Goal: Information Seeking & Learning: Learn about a topic

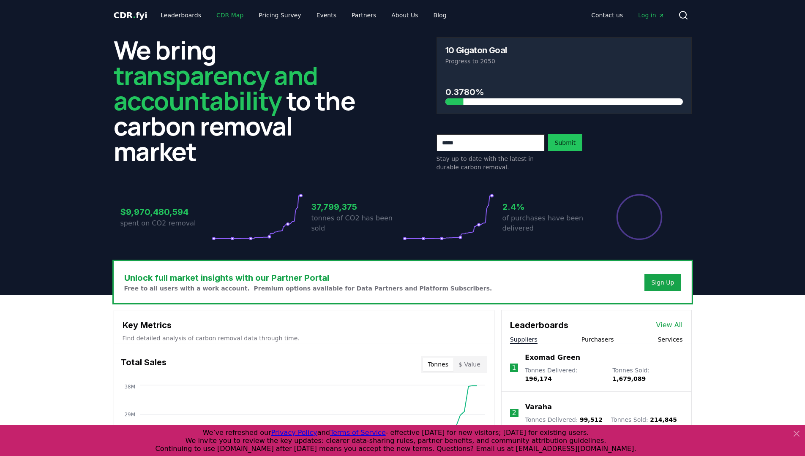
click at [216, 14] on link "CDR Map" at bounding box center [229, 15] width 41 height 15
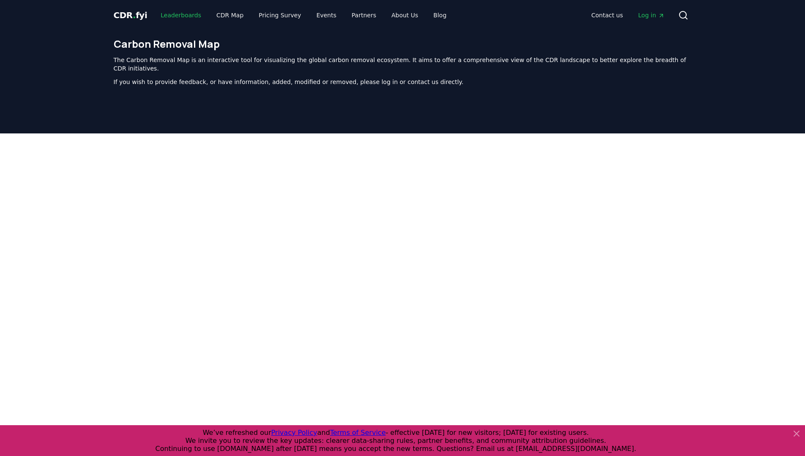
click at [196, 13] on link "Leaderboards" at bounding box center [181, 15] width 54 height 15
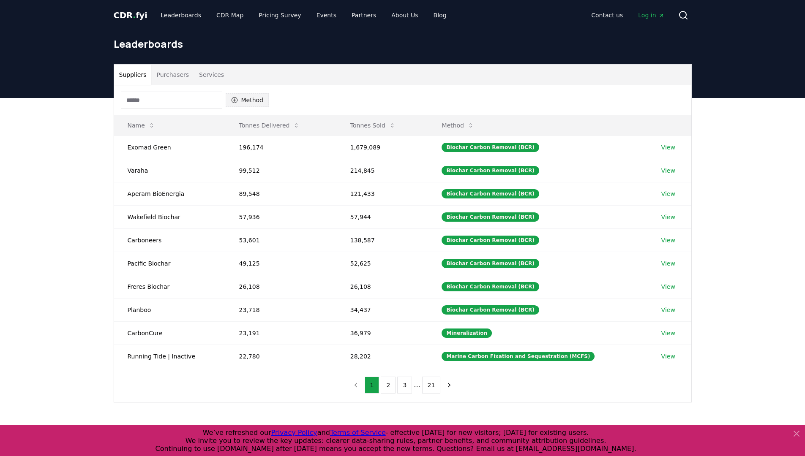
click at [242, 98] on button "Method" at bounding box center [248, 100] width 44 height 14
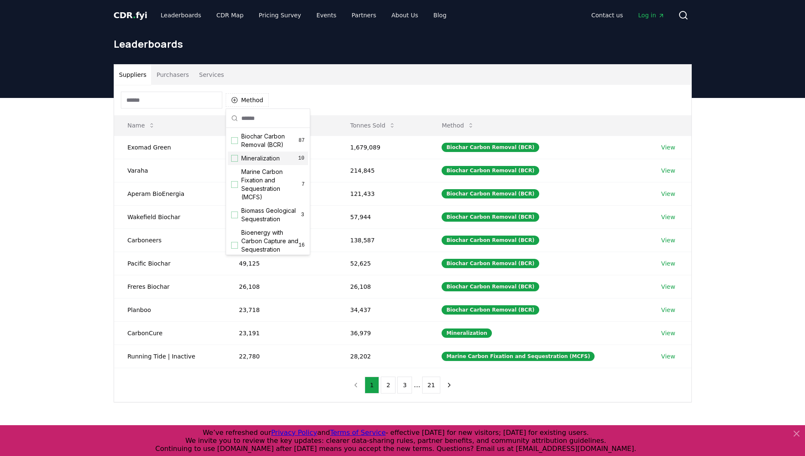
click at [261, 163] on div "Mineralization 10" at bounding box center [268, 159] width 80 height 14
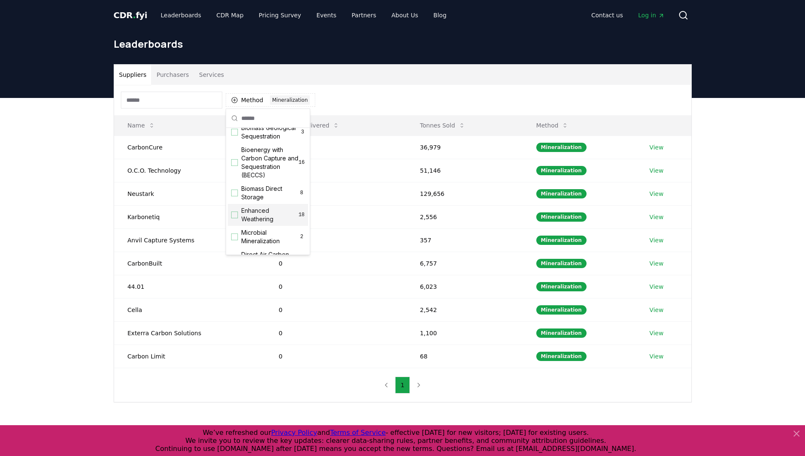
click at [263, 223] on span "Enhanced Weathering" at bounding box center [269, 215] width 57 height 17
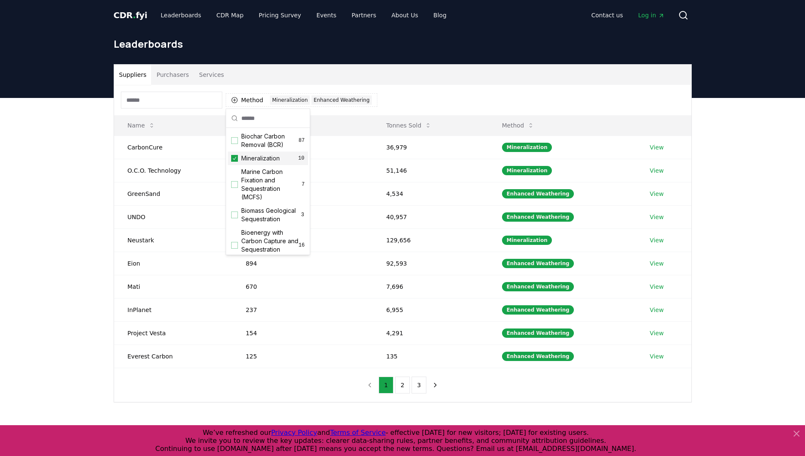
click at [236, 160] on icon "Suggestions" at bounding box center [234, 158] width 6 height 7
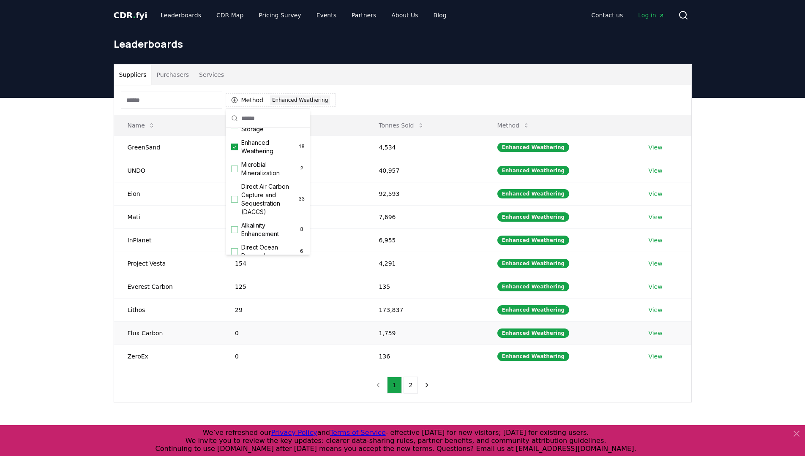
scroll to position [153, 0]
click at [448, 97] on div "Method 1 Enhanced Weathering" at bounding box center [402, 100] width 577 height 30
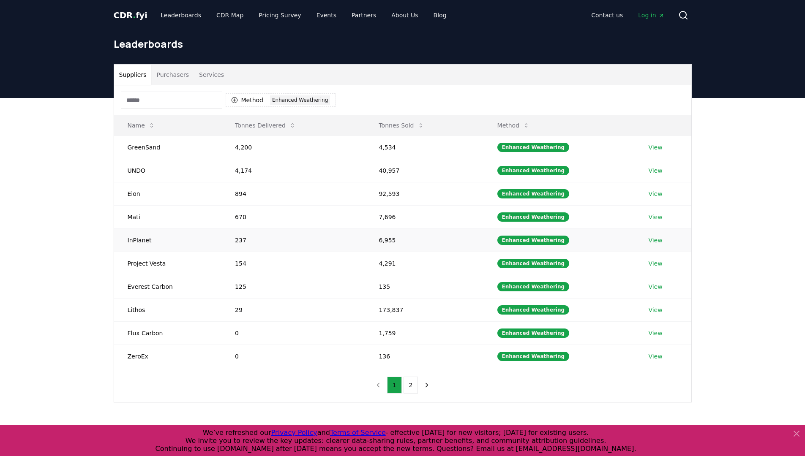
click at [654, 244] on td "View" at bounding box center [662, 240] width 56 height 23
click at [656, 242] on link "View" at bounding box center [655, 240] width 14 height 8
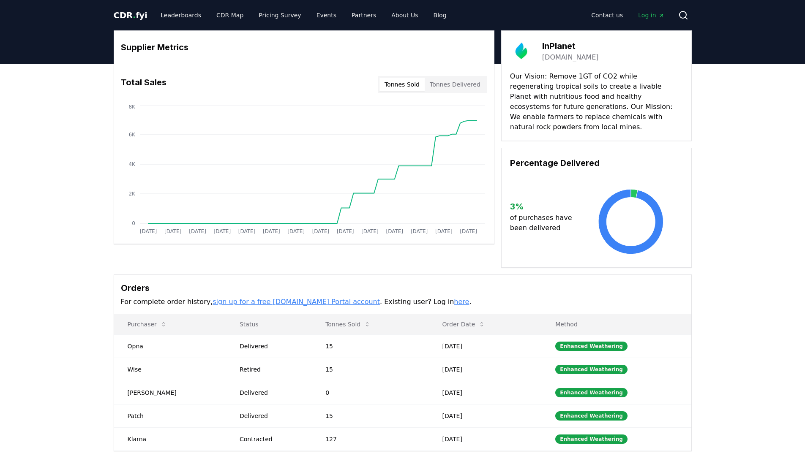
drag, startPoint x: 511, startPoint y: 199, endPoint x: 550, endPoint y: 224, distance: 46.5
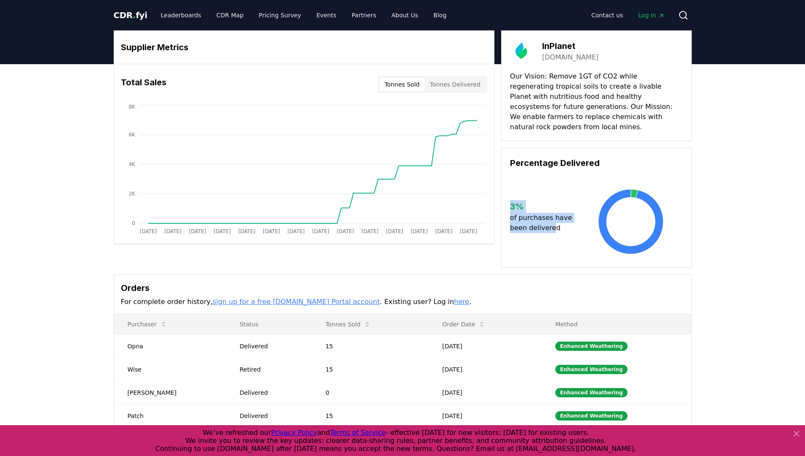
drag, startPoint x: 551, startPoint y: 220, endPoint x: 511, endPoint y: 196, distance: 46.4
click at [511, 200] on div "3 % of purchases have been delivered" at bounding box center [544, 216] width 69 height 33
click at [442, 88] on button "Tonnes Delivered" at bounding box center [454, 85] width 61 height 14
click at [403, 84] on button "Tonnes Sold" at bounding box center [401, 85] width 45 height 14
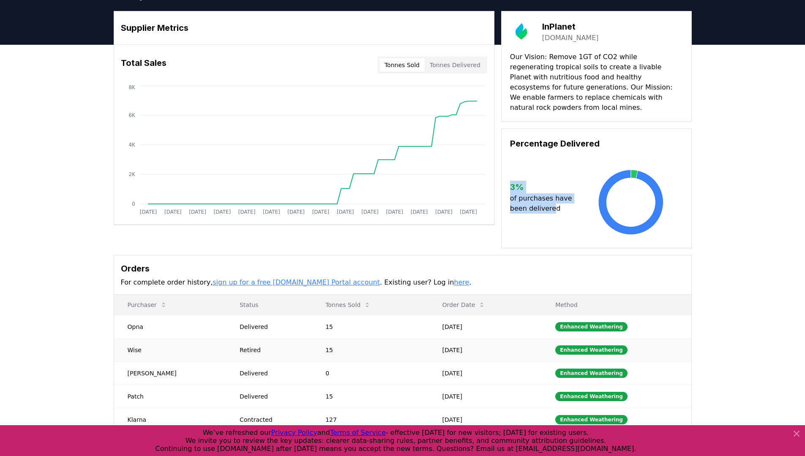
scroll to position [146, 0]
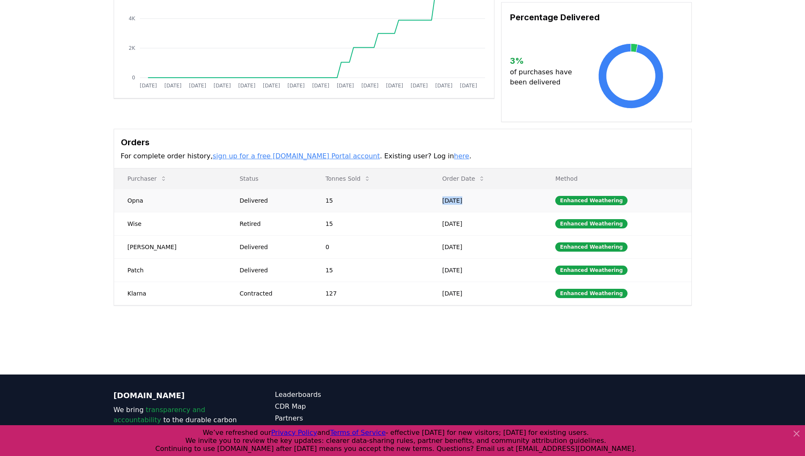
drag, startPoint x: 462, startPoint y: 190, endPoint x: 436, endPoint y: 190, distance: 26.2
click at [436, 190] on td "Jul 15, 2025" at bounding box center [485, 200] width 113 height 23
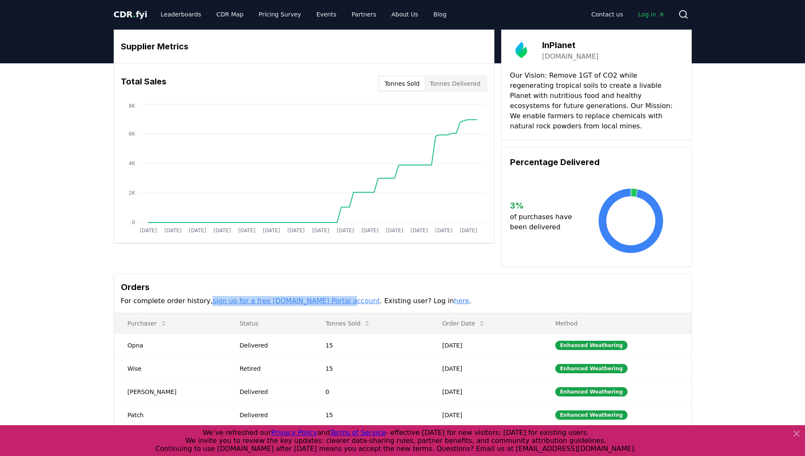
scroll to position [0, 0]
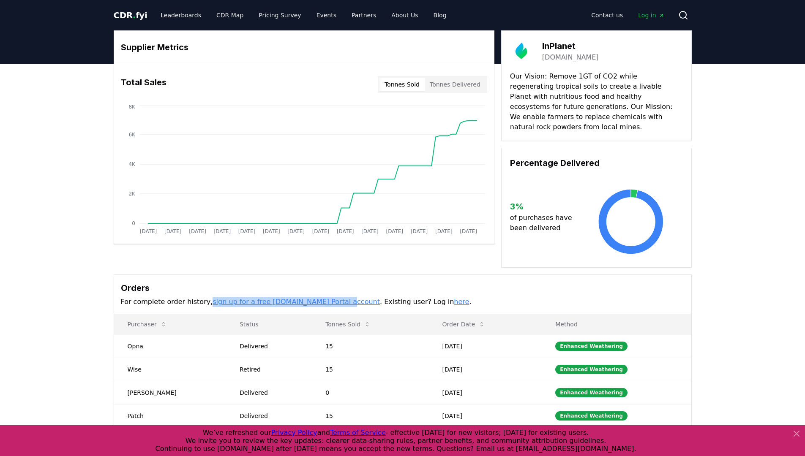
click at [471, 87] on button "Tonnes Delivered" at bounding box center [454, 85] width 61 height 14
click at [421, 80] on button "Tonnes Sold" at bounding box center [401, 85] width 45 height 14
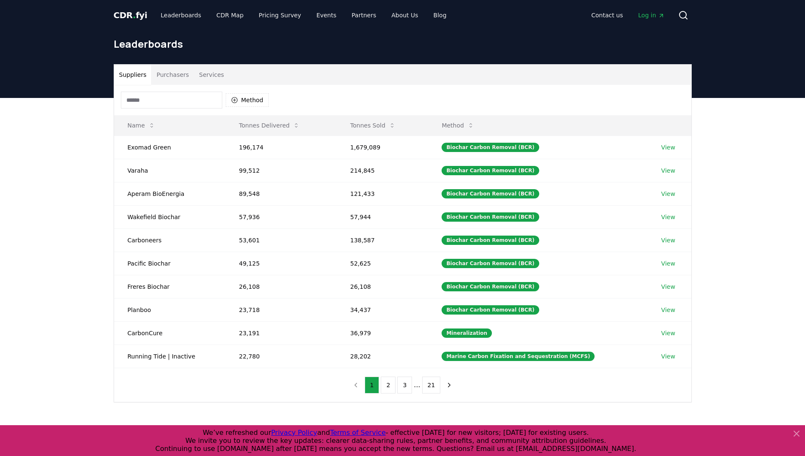
click at [242, 108] on div "Method" at bounding box center [195, 100] width 148 height 17
click at [243, 103] on button "Method" at bounding box center [248, 100] width 44 height 14
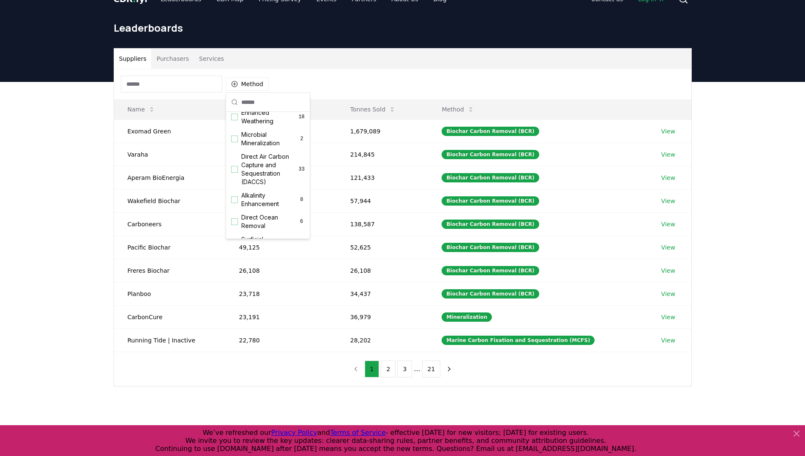
scroll to position [151, 0]
click at [264, 130] on div "Enhanced Weathering 18" at bounding box center [268, 131] width 80 height 22
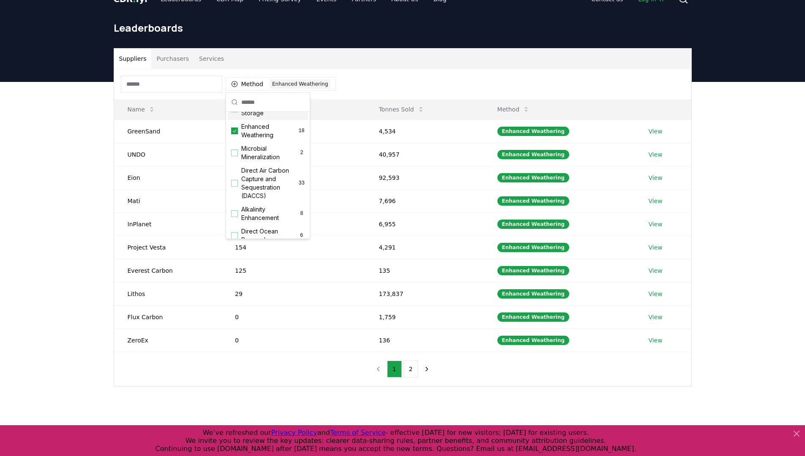
click at [344, 75] on div "Method 1 Enhanced Weathering" at bounding box center [402, 84] width 577 height 30
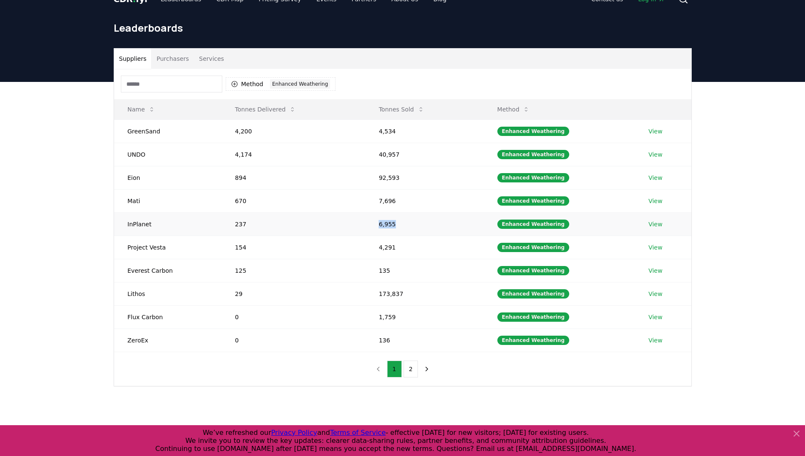
drag, startPoint x: 396, startPoint y: 226, endPoint x: 381, endPoint y: 220, distance: 16.5
click at [381, 220] on td "6,955" at bounding box center [424, 223] width 118 height 23
drag, startPoint x: 243, startPoint y: 224, endPoint x: 231, endPoint y: 223, distance: 12.3
click at [231, 223] on td "237" at bounding box center [293, 223] width 144 height 23
copy td "237"
